Goal: Task Accomplishment & Management: Manage account settings

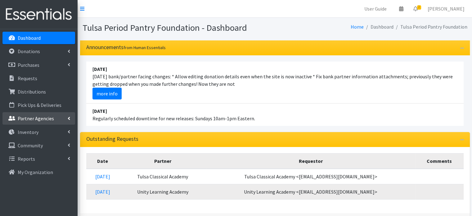
click at [43, 119] on p "Partner Agencies" at bounding box center [36, 118] width 36 height 6
click at [36, 132] on link "All Partners" at bounding box center [38, 132] width 73 height 12
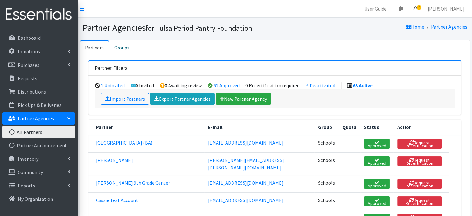
click at [418, 9] on icon at bounding box center [415, 8] width 4 height 5
click at [367, 22] on link "2 Requests" at bounding box center [379, 22] width 88 height 12
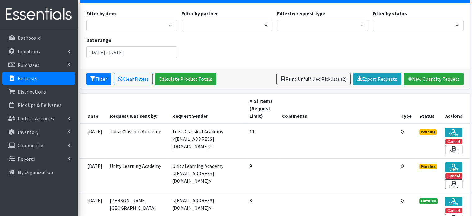
scroll to position [62, 0]
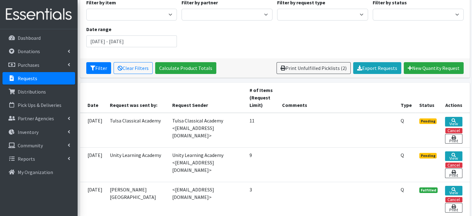
click at [338, 44] on div "Filter by item Diva Cup - Model 0 (For lighter flow days; 4 regular tampon capa…" at bounding box center [275, 25] width 382 height 53
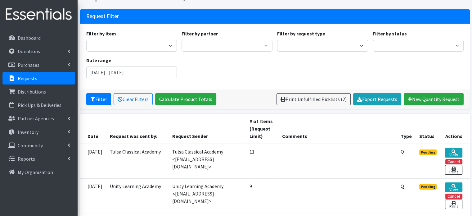
scroll to position [0, 0]
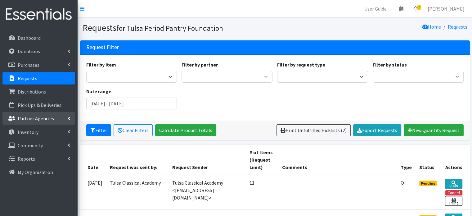
click at [37, 118] on p "Partner Agencies" at bounding box center [36, 118] width 36 height 6
click at [29, 131] on link "All Partners" at bounding box center [38, 132] width 73 height 12
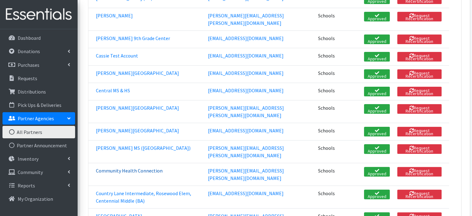
scroll to position [155, 0]
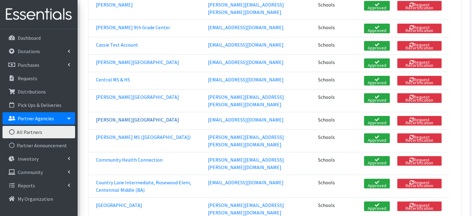
click at [124, 116] on link "[PERSON_NAME][GEOGRAPHIC_DATA]" at bounding box center [137, 119] width 83 height 6
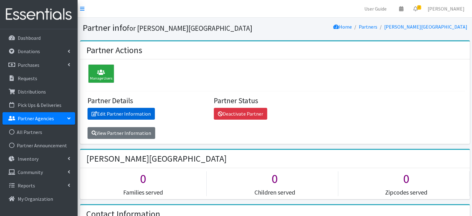
click at [113, 113] on link "Edit Partner Information" at bounding box center [121, 114] width 67 height 12
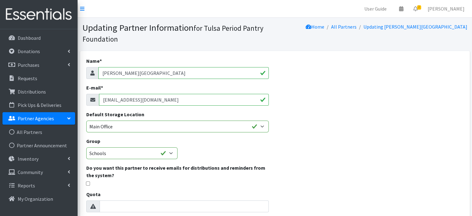
click at [130, 99] on input "awooten@clarysagecollege.com" at bounding box center [184, 100] width 170 height 12
paste input "[EMAIL_ADDRESS][DOMAIN_NAME]"
type input "[EMAIL_ADDRESS][DOMAIN_NAME]"
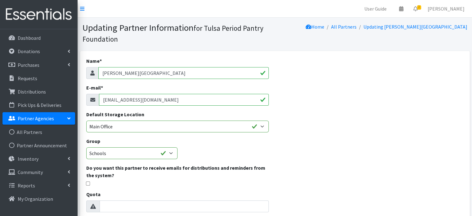
click at [334, 137] on div "Name * Clary Sage College E-mail * mduong@communitycarecollege.edu Default Stor…" at bounding box center [275, 176] width 390 height 250
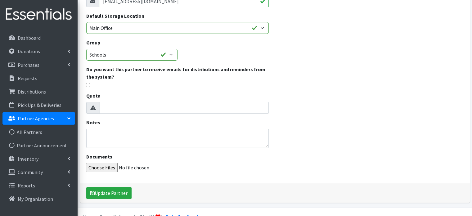
scroll to position [113, 0]
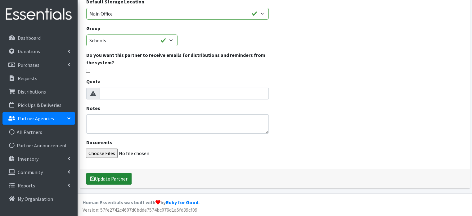
click at [115, 178] on button "Update Partner" at bounding box center [108, 179] width 45 height 12
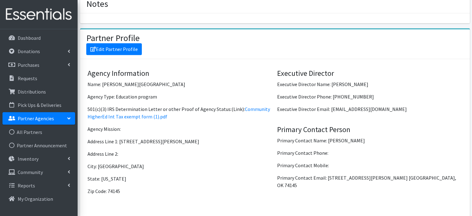
scroll to position [434, 0]
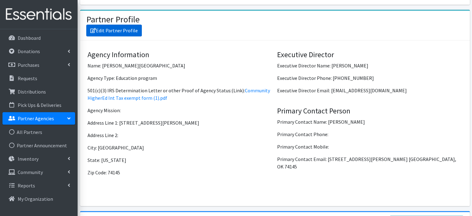
click at [115, 25] on link "Edit Partner Profile" at bounding box center [114, 31] width 56 height 12
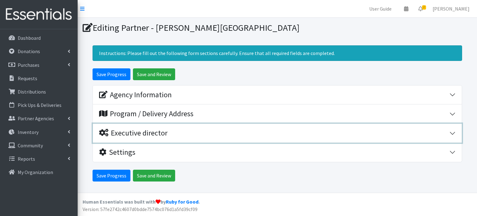
click at [165, 135] on div "Executive director" at bounding box center [133, 132] width 68 height 9
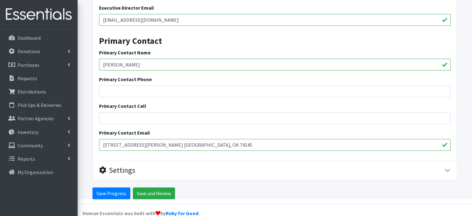
scroll to position [207, 0]
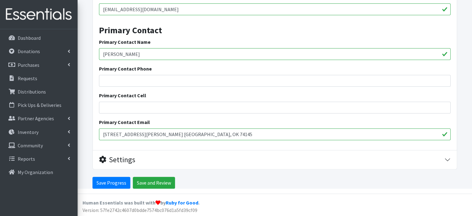
click at [141, 54] on input "[PERSON_NAME]" at bounding box center [275, 54] width 352 height 12
click at [141, 54] on input "Lici Wooten" at bounding box center [275, 54] width 352 height 12
paste input "Man [PERSON_NAME]"
type input "Man [PERSON_NAME]"
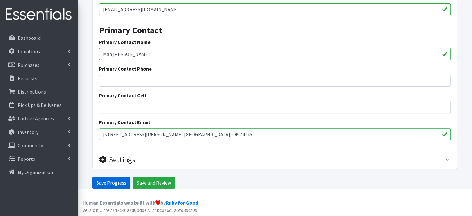
click at [110, 180] on input "Save Progress" at bounding box center [111, 183] width 38 height 12
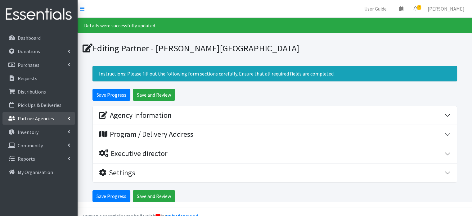
click at [35, 121] on p "Partner Agencies" at bounding box center [36, 118] width 36 height 6
click at [33, 131] on link "All Partners" at bounding box center [38, 132] width 73 height 12
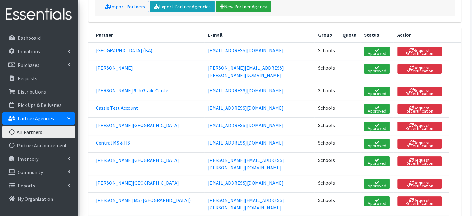
scroll to position [93, 0]
